Goal: Obtain resource: Download file/media

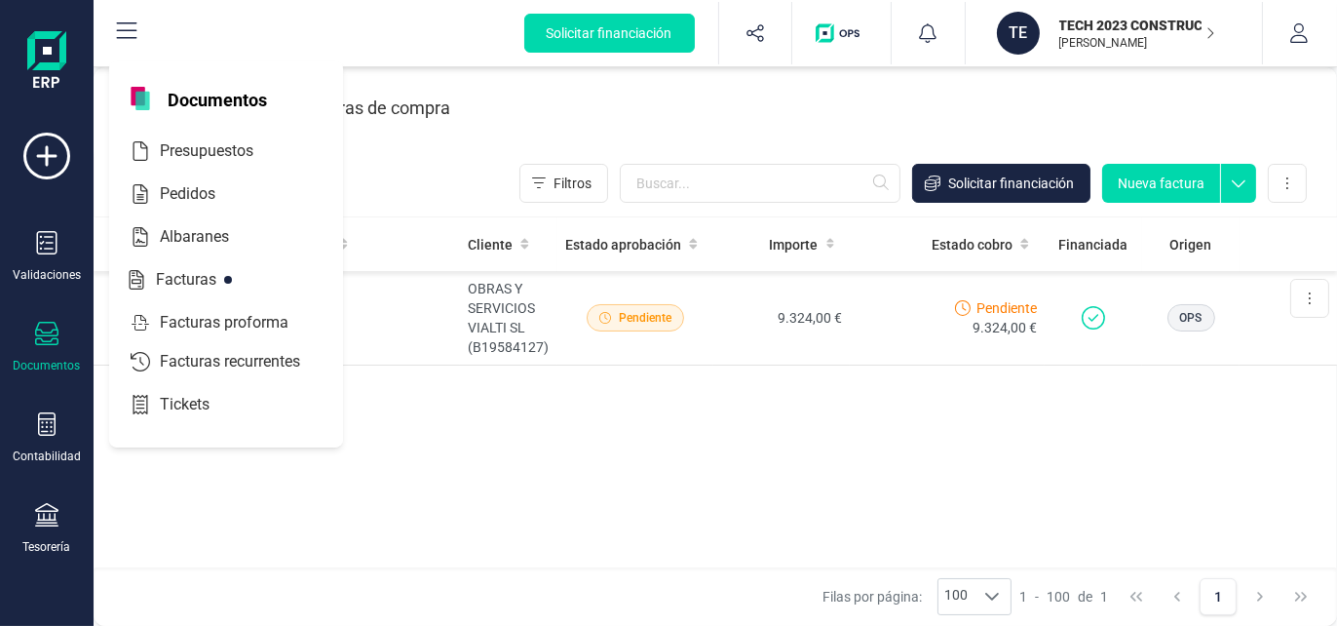
click at [190, 96] on span "Documentos" at bounding box center [217, 98] width 123 height 23
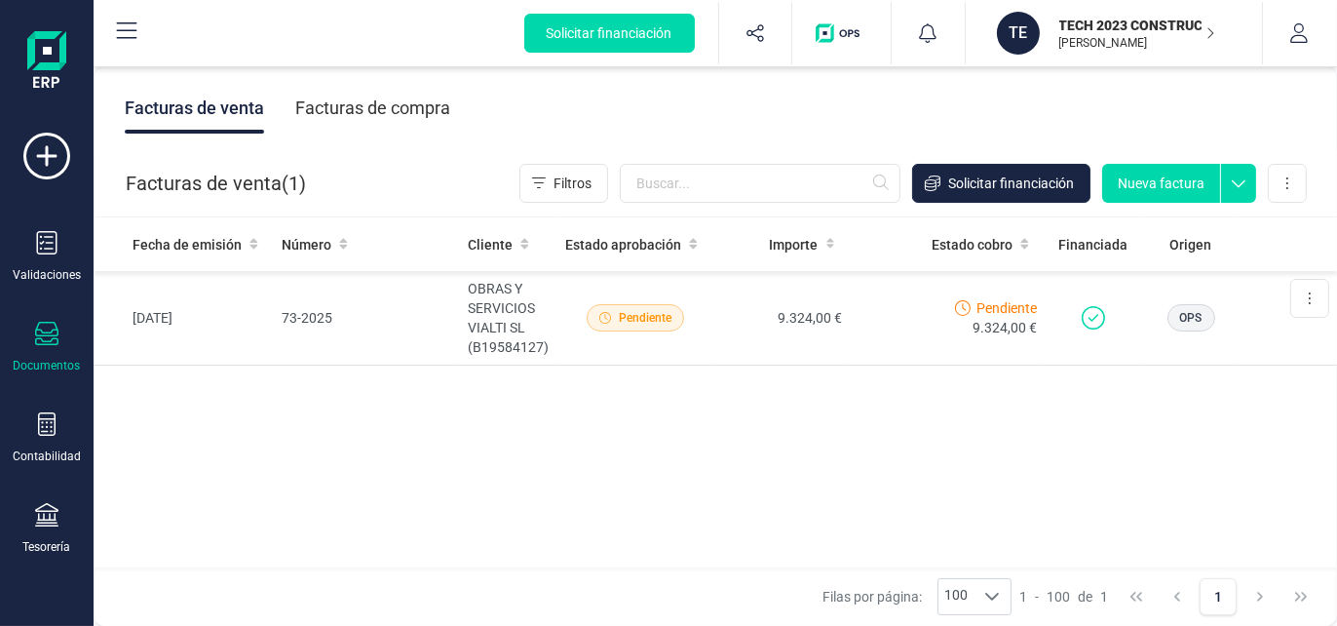
click at [354, 487] on div "Fecha de emisión Número Cliente Estado aprobación Importe Estado cobro Financia…" at bounding box center [715, 393] width 1243 height 352
click at [44, 240] on icon at bounding box center [46, 242] width 23 height 23
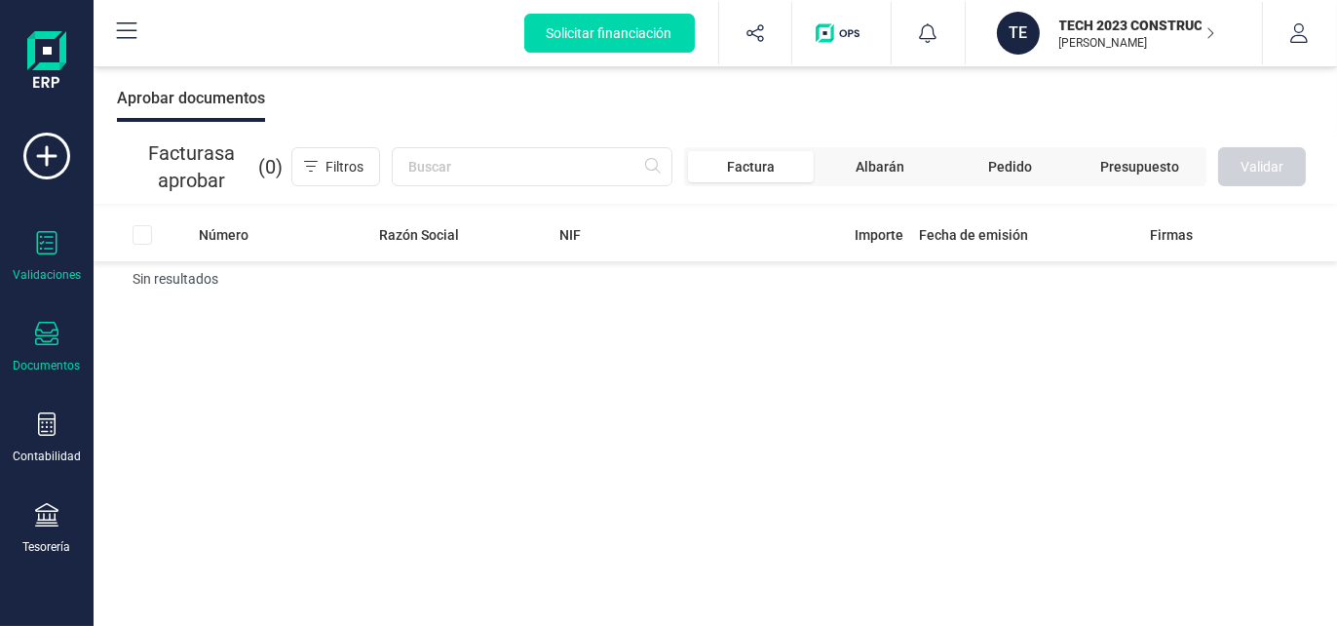
click at [47, 334] on icon at bounding box center [46, 333] width 23 height 23
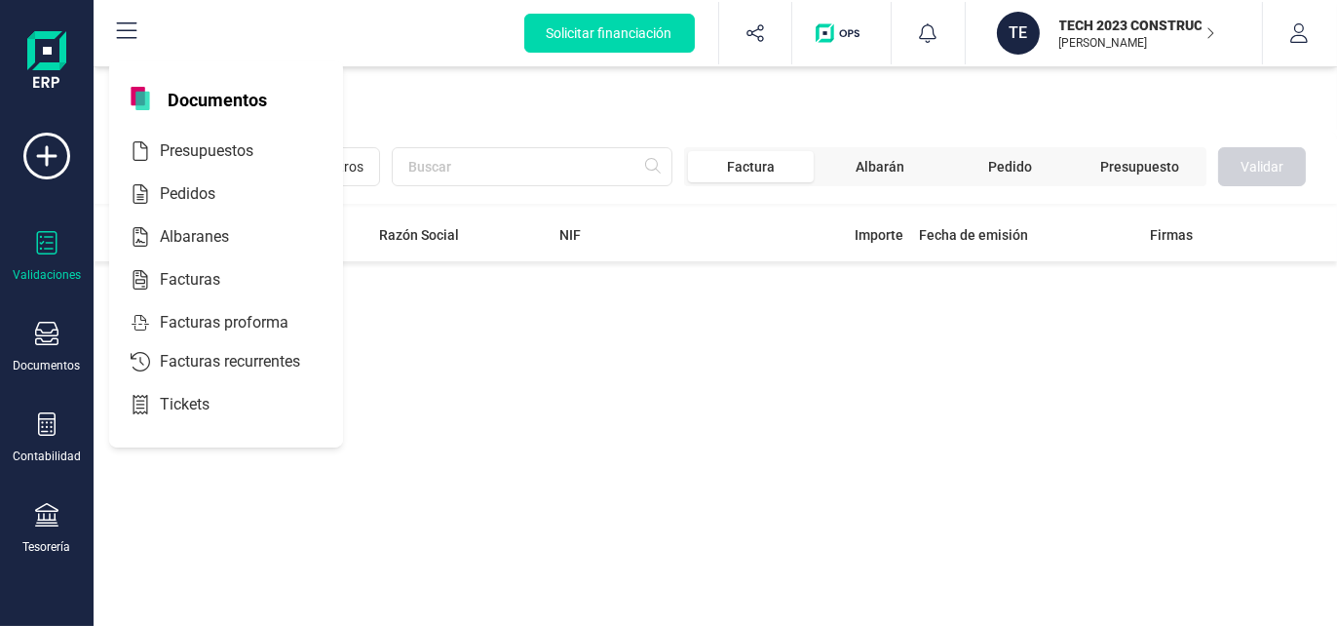
click at [54, 54] on img at bounding box center [46, 62] width 39 height 62
click at [668, 425] on div "Número Razón Social NIF Importe Fecha de emisión Firmas Sin resultados" at bounding box center [715, 417] width 1243 height 419
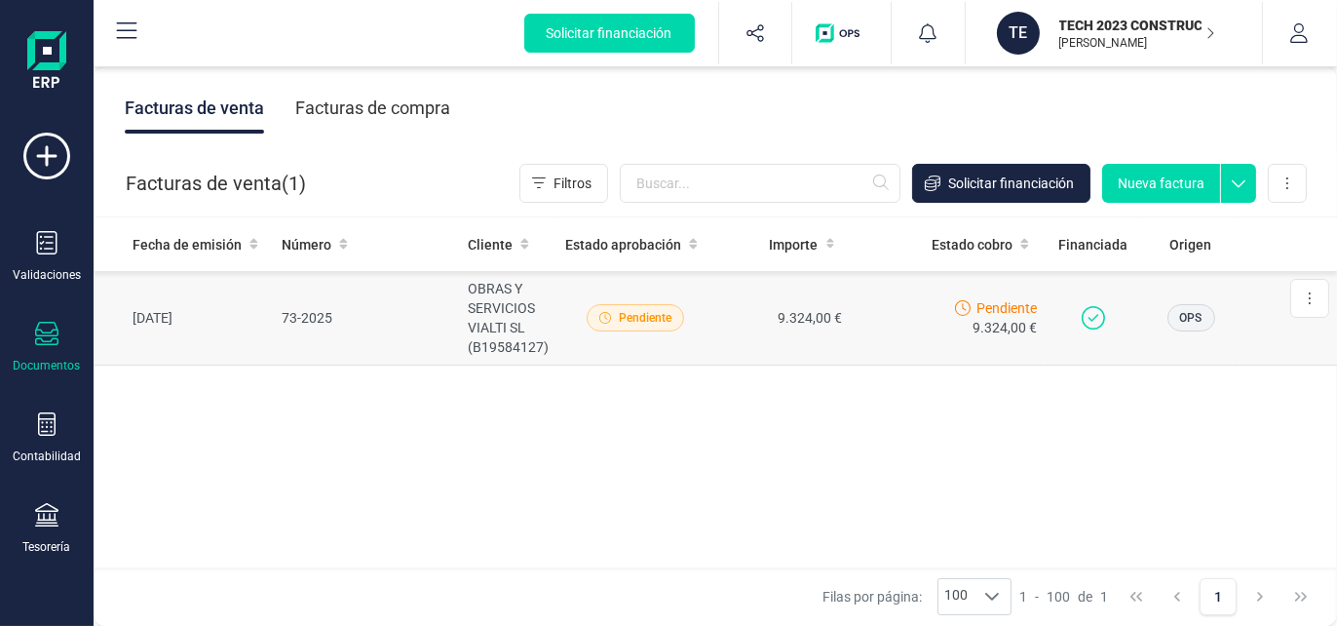
click at [499, 336] on td "OBRAS Y SERVICIOS VIALTI SL (B19584127)" at bounding box center [508, 318] width 97 height 95
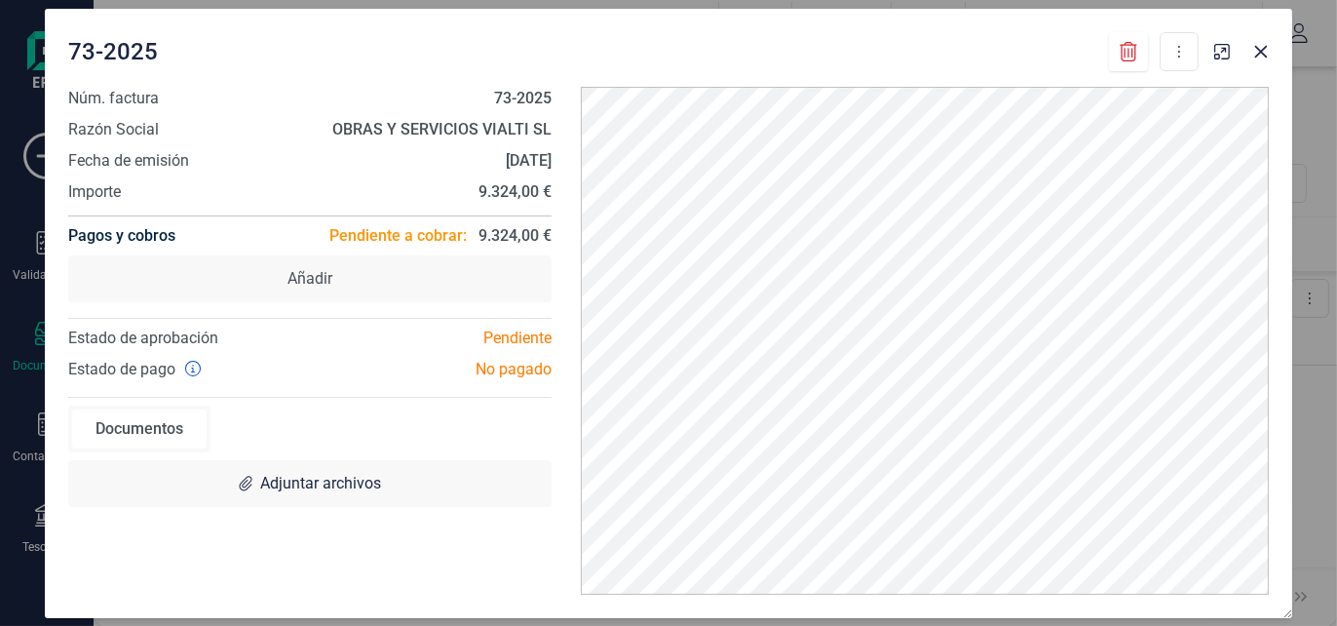
click at [141, 429] on div "Documentos" at bounding box center [139, 428] width 134 height 39
click at [1264, 39] on button "Close" at bounding box center [1260, 51] width 31 height 31
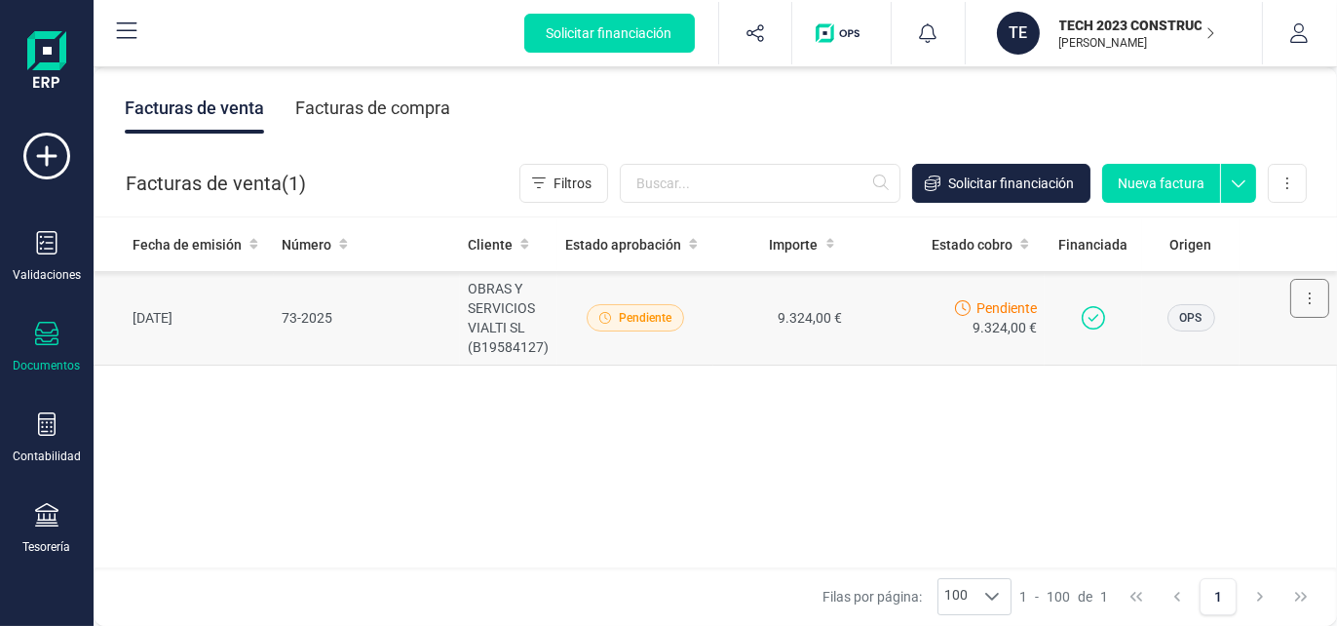
click at [1306, 302] on button at bounding box center [1309, 298] width 39 height 39
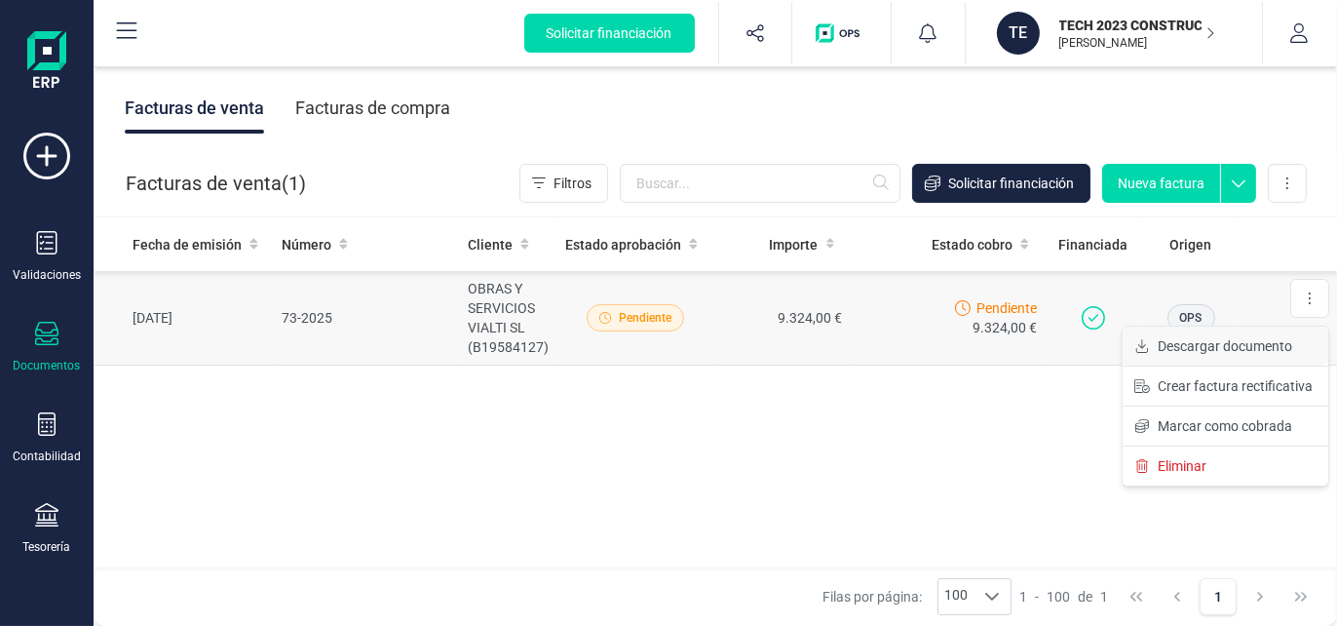
click at [1191, 349] on span "Descargar documento" at bounding box center [1225, 345] width 134 height 19
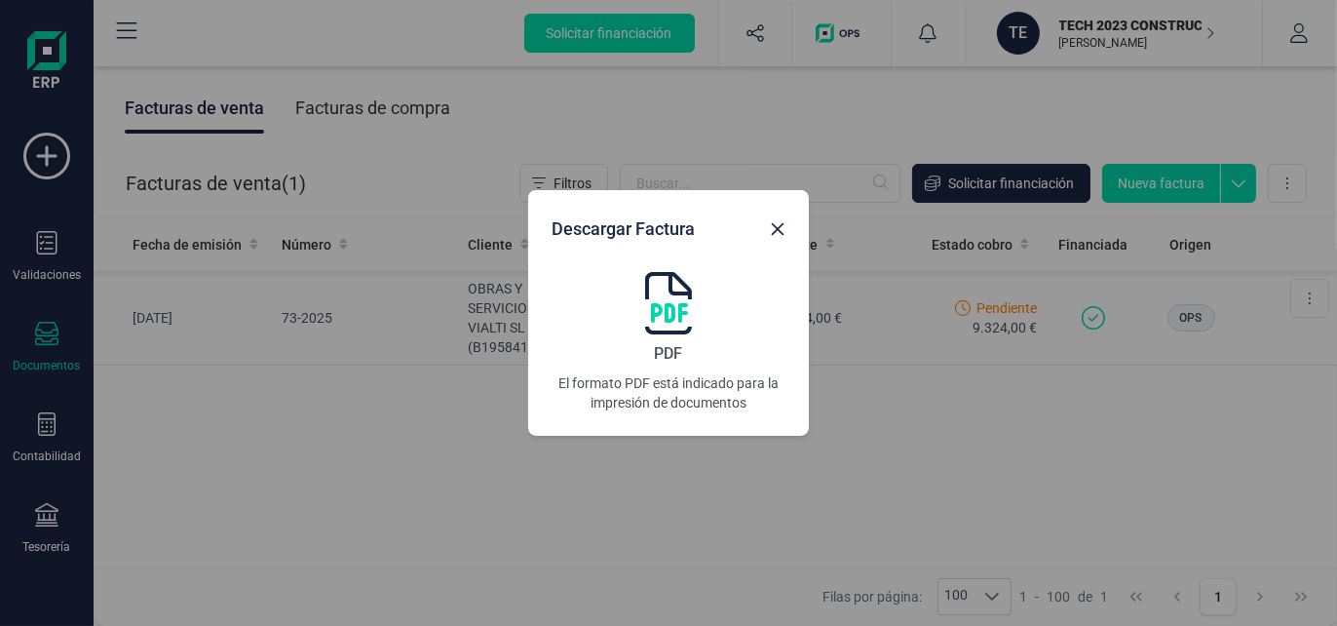
click at [668, 329] on img at bounding box center [668, 303] width 47 height 62
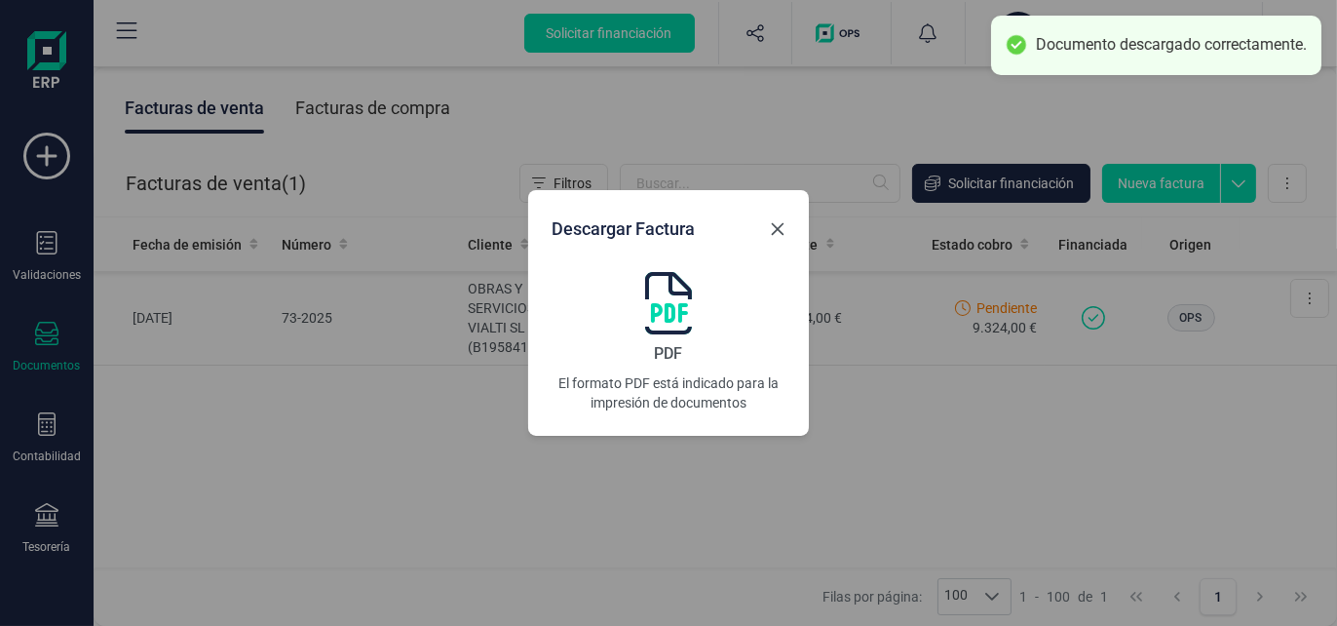
click at [777, 221] on icon "Close" at bounding box center [778, 229] width 16 height 16
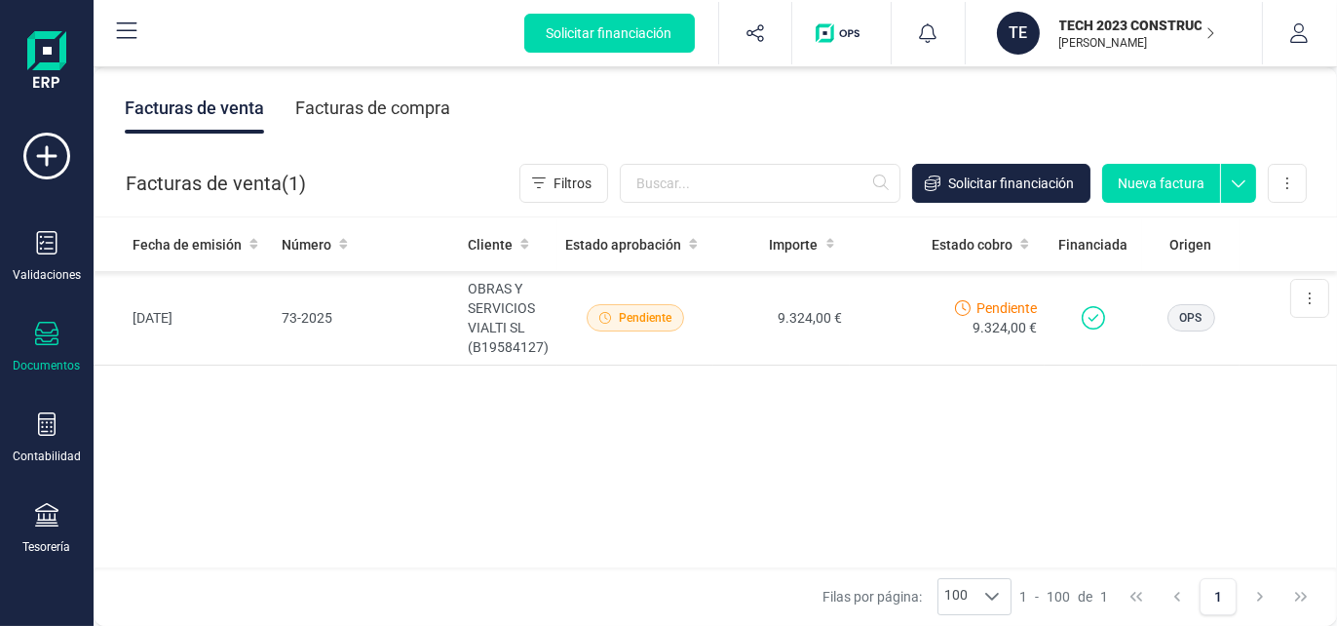
click at [1169, 426] on div "Fecha de emisión Número Cliente Estado aprobación Importe Estado cobro Financia…" at bounding box center [715, 393] width 1243 height 352
click at [1298, 182] on button at bounding box center [1287, 183] width 39 height 39
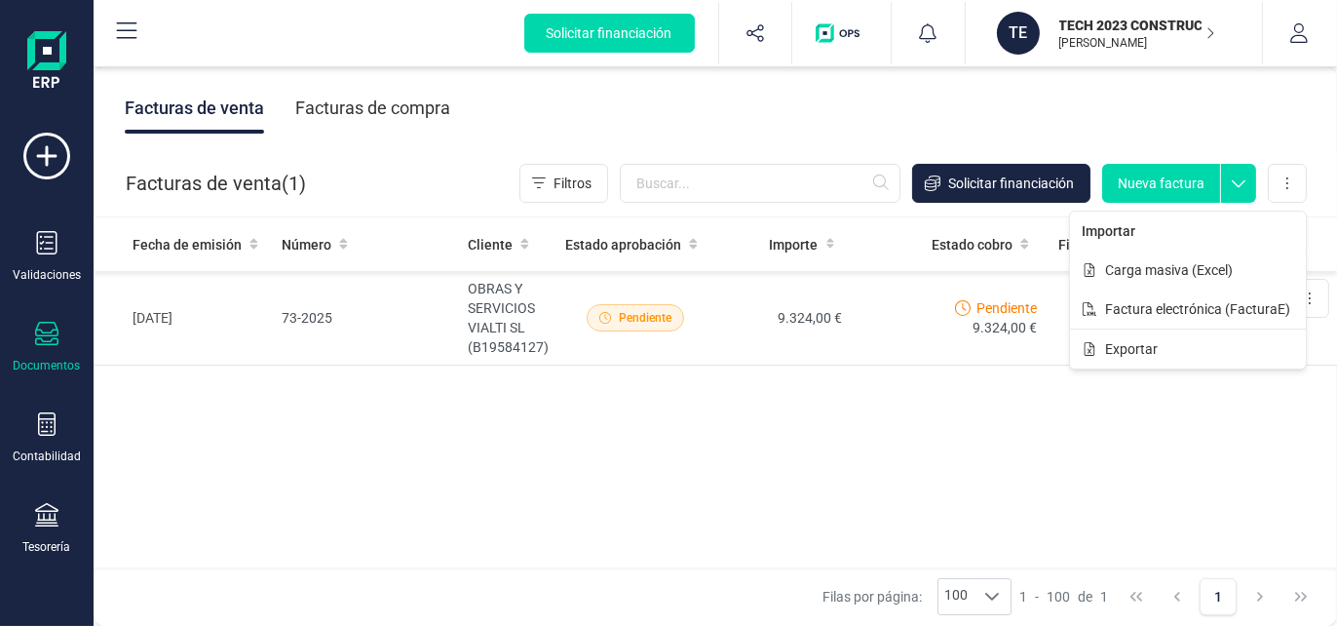
click at [923, 424] on div "Fecha de emisión Número Cliente Estado aprobación Importe Estado cobro Financia…" at bounding box center [715, 393] width 1243 height 352
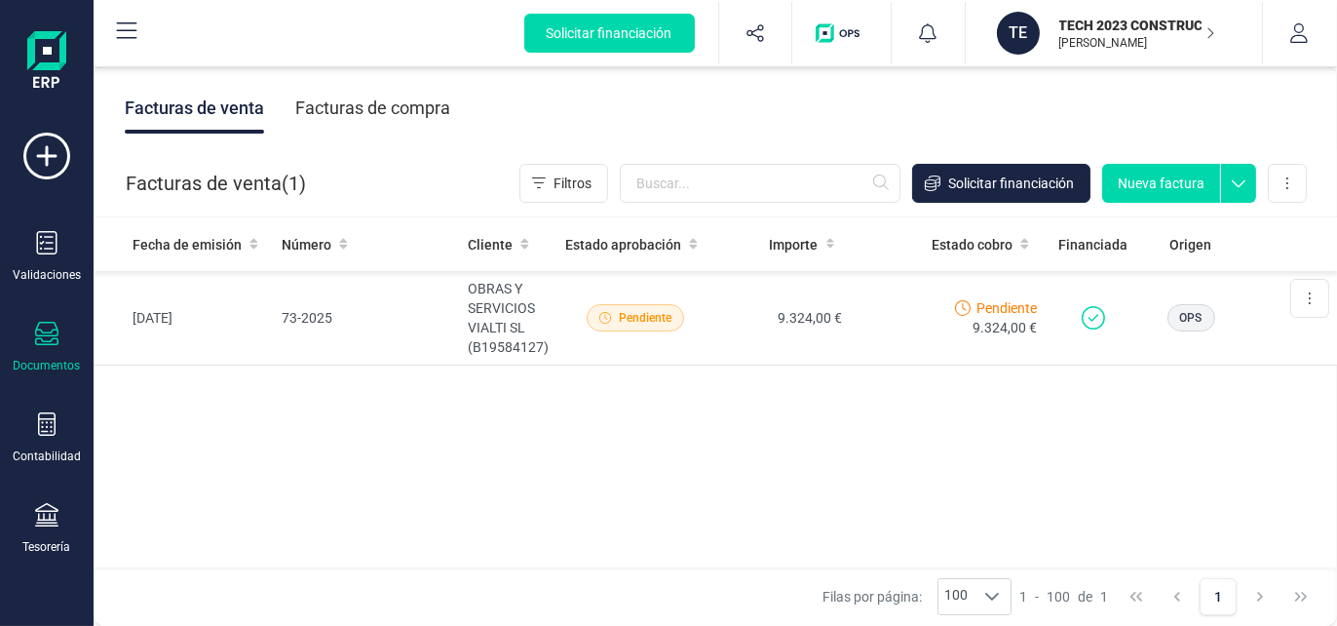
click at [119, 25] on icon at bounding box center [126, 30] width 23 height 23
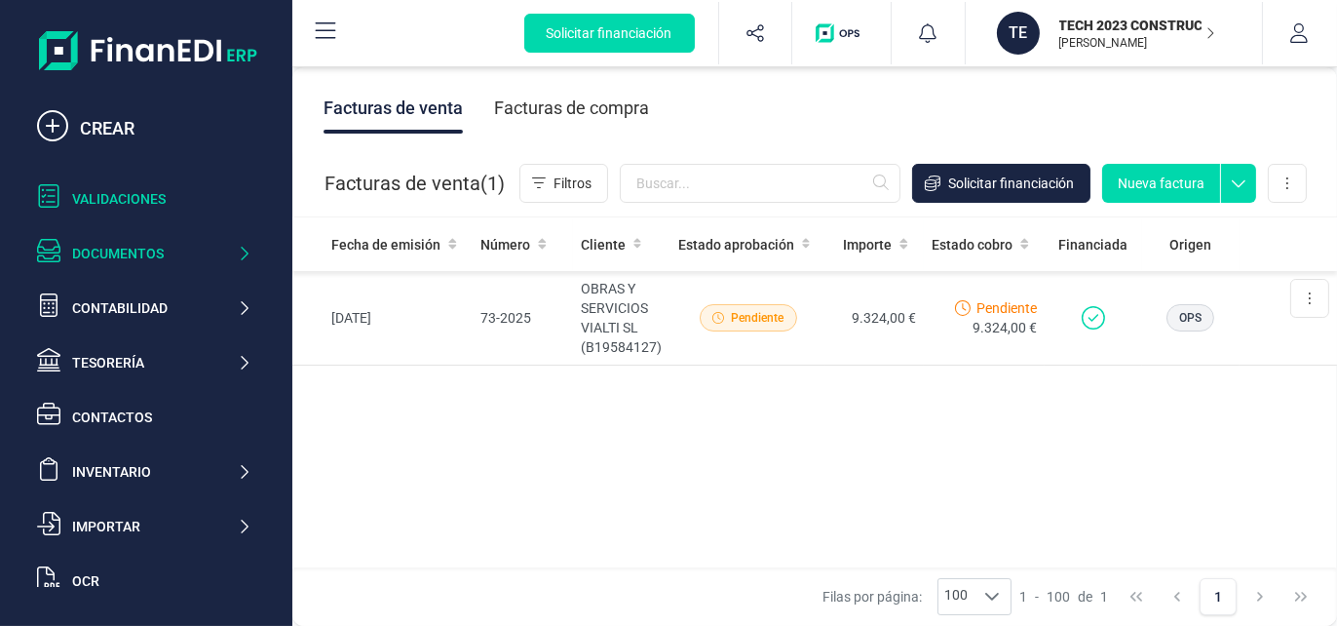
click at [116, 202] on div "Validaciones" at bounding box center [161, 198] width 179 height 19
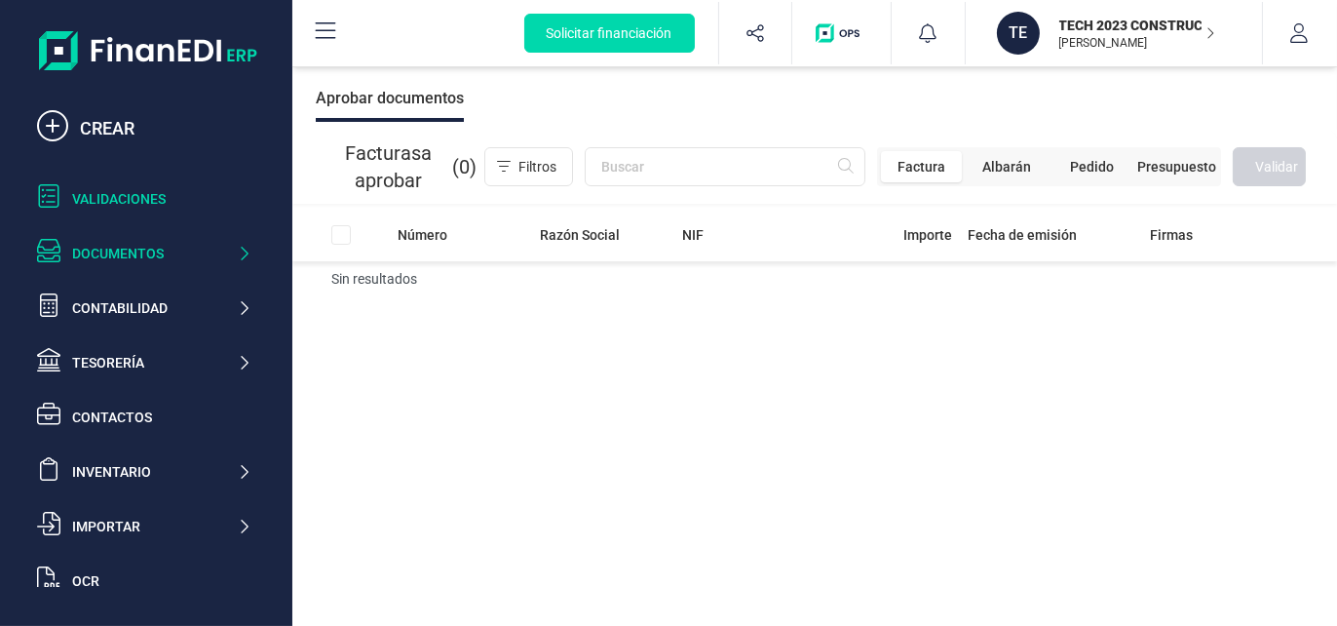
click at [74, 240] on div "Documentos" at bounding box center [144, 253] width 230 height 39
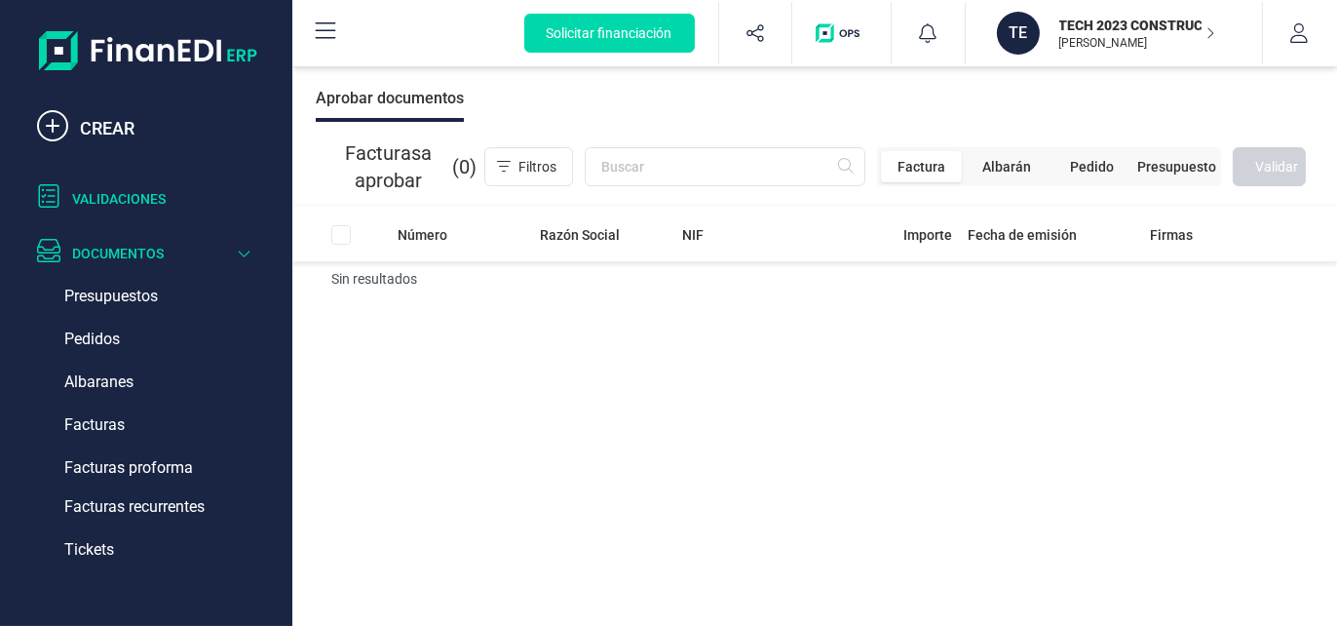
click at [248, 251] on icon at bounding box center [244, 253] width 15 height 19
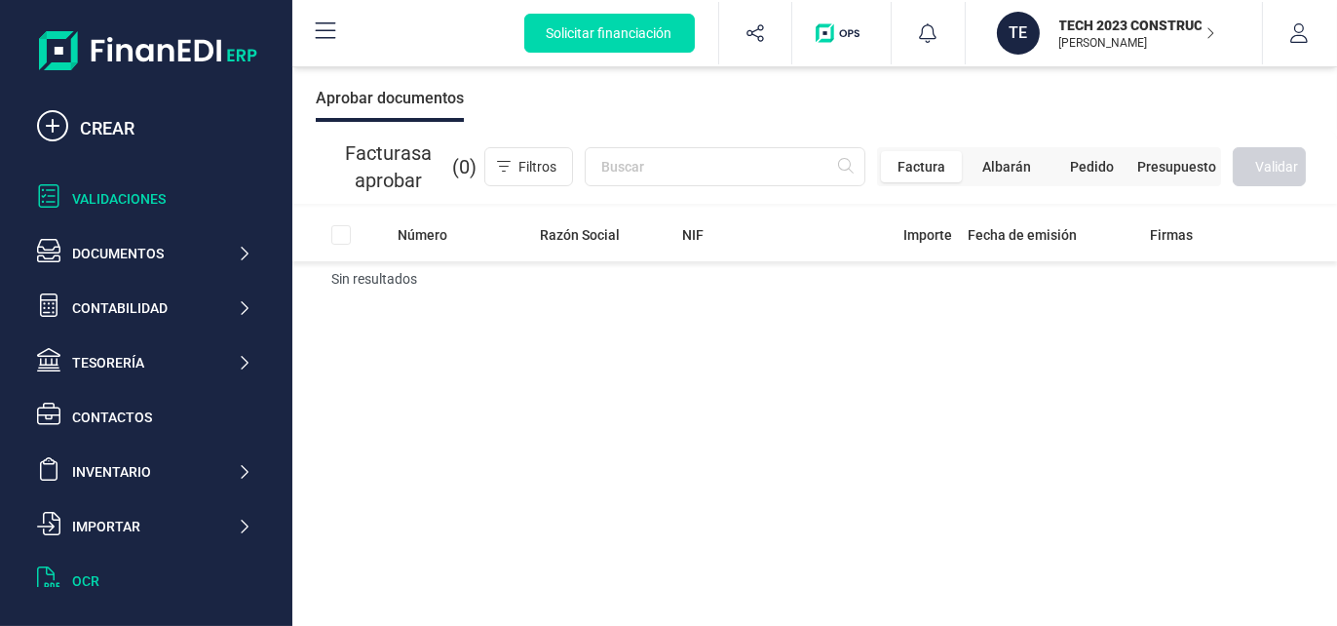
click at [95, 568] on div "OCR" at bounding box center [144, 580] width 230 height 39
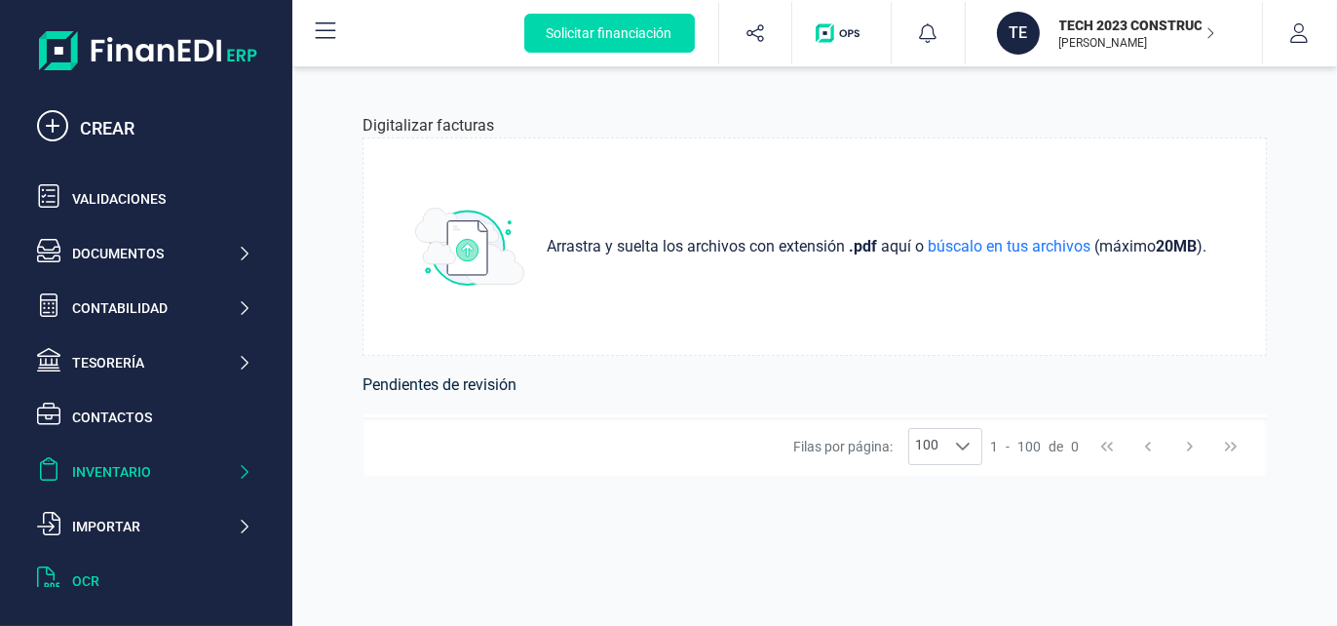
click at [244, 475] on icon at bounding box center [244, 472] width 7 height 14
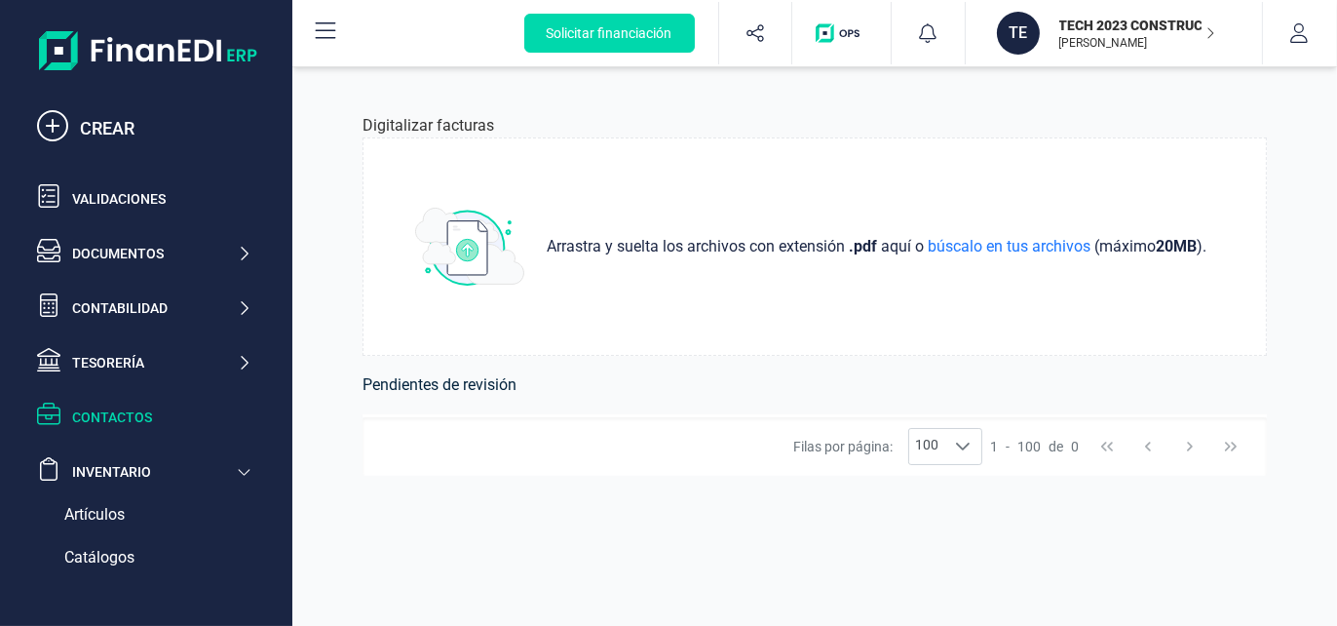
click at [90, 423] on div "Contactos" at bounding box center [161, 416] width 179 height 19
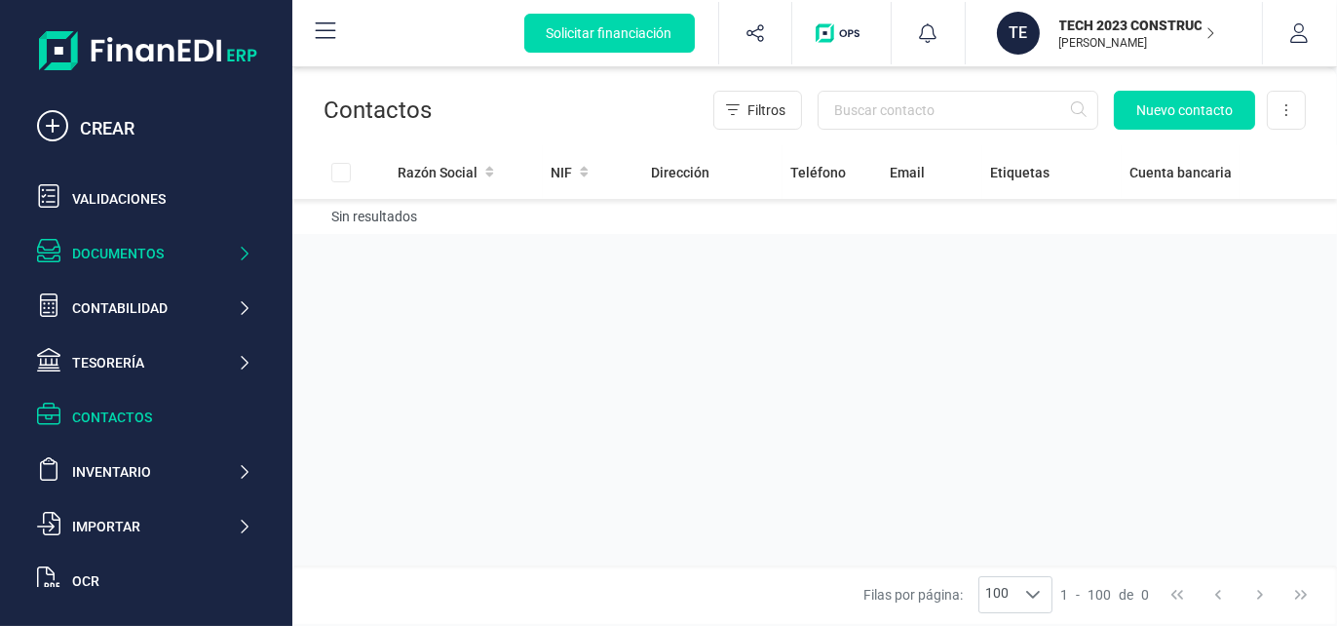
drag, startPoint x: 83, startPoint y: 254, endPoint x: 88, endPoint y: 238, distance: 17.3
click at [81, 253] on div "Documentos" at bounding box center [154, 253] width 165 height 19
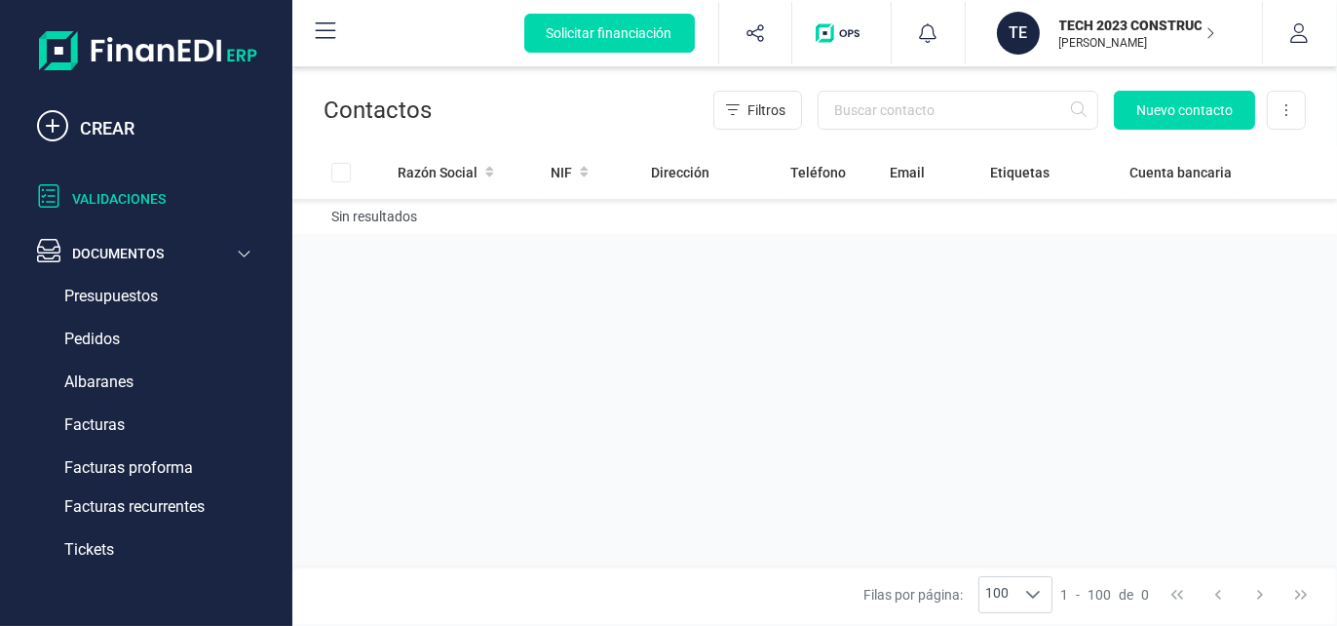
click at [92, 194] on div "Validaciones" at bounding box center [161, 198] width 179 height 19
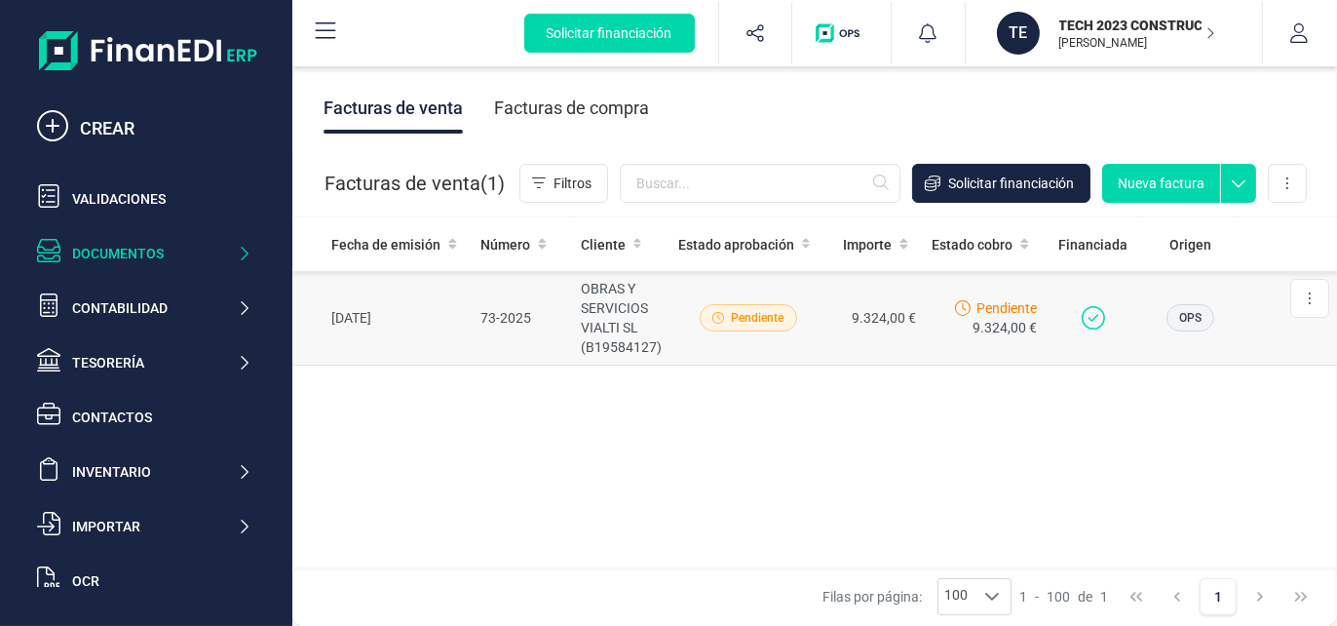
click at [631, 324] on td "OBRAS Y SERVICIOS VIALTI SL (B19584127)" at bounding box center [621, 318] width 97 height 95
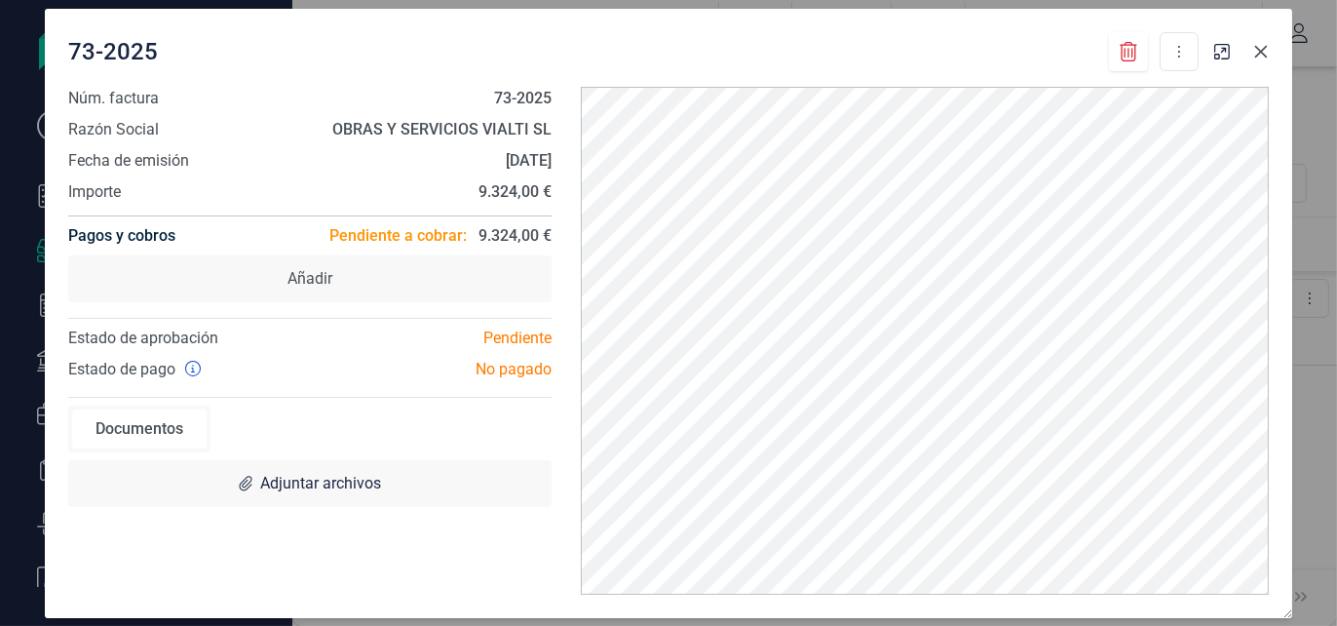
click at [1262, 44] on icon "Close" at bounding box center [1261, 52] width 16 height 16
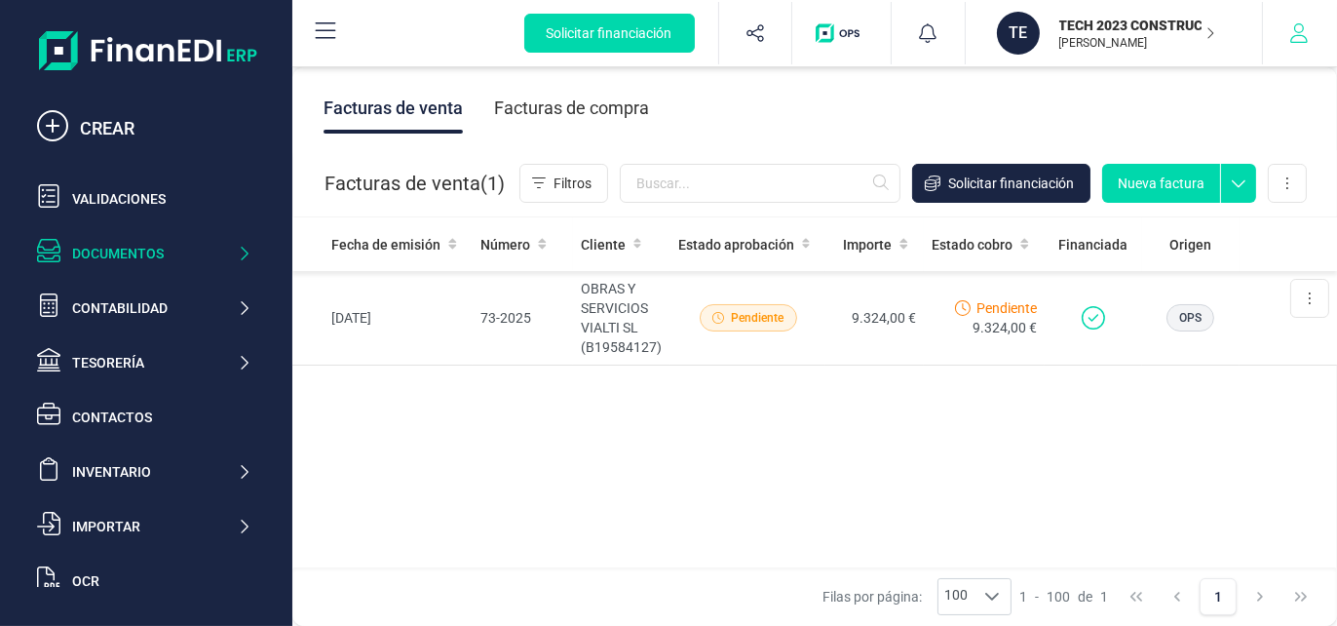
click at [1309, 37] on button "button" at bounding box center [1299, 33] width 73 height 62
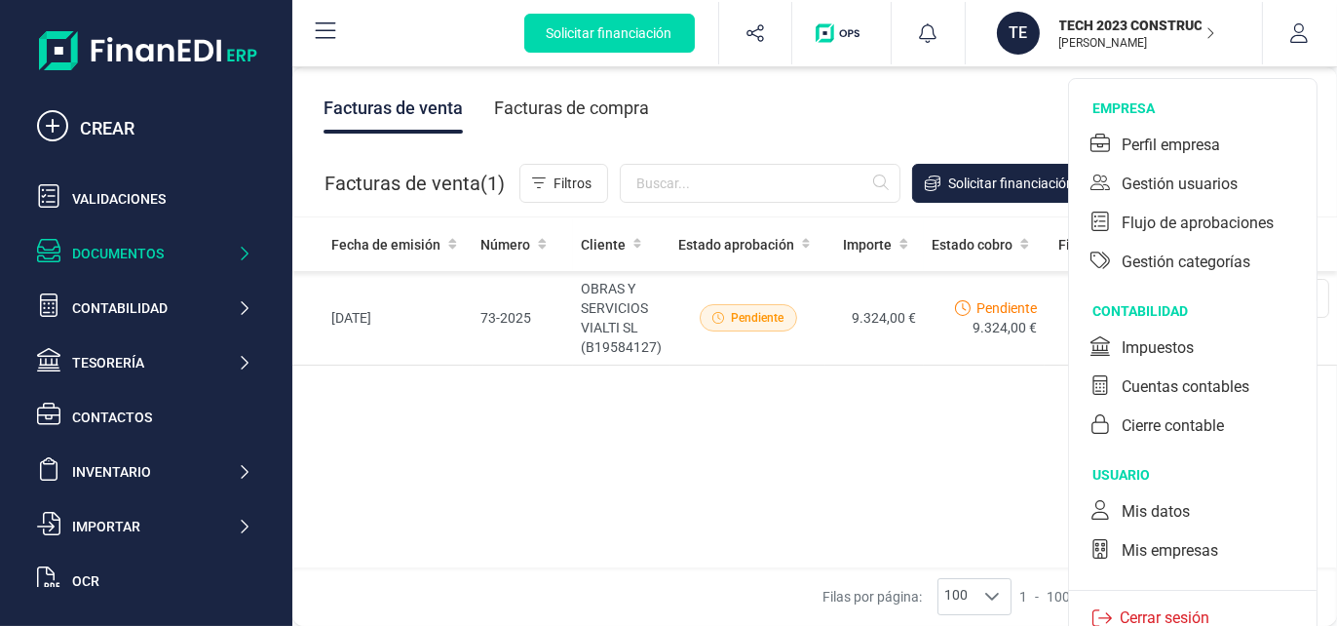
click at [1202, 613] on p "Cerrar sesión" at bounding box center [1164, 617] width 105 height 23
